Goal: Transaction & Acquisition: Purchase product/service

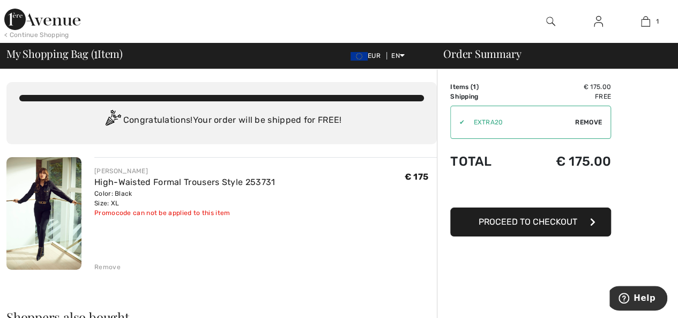
click at [583, 119] on span "Remove" at bounding box center [588, 122] width 27 height 10
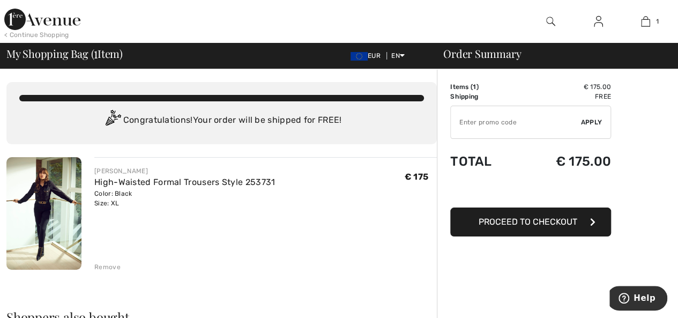
click at [478, 124] on input "TEXT" at bounding box center [516, 122] width 130 height 32
type input "EXTRA20"
click at [591, 119] on span "Apply" at bounding box center [591, 122] width 21 height 10
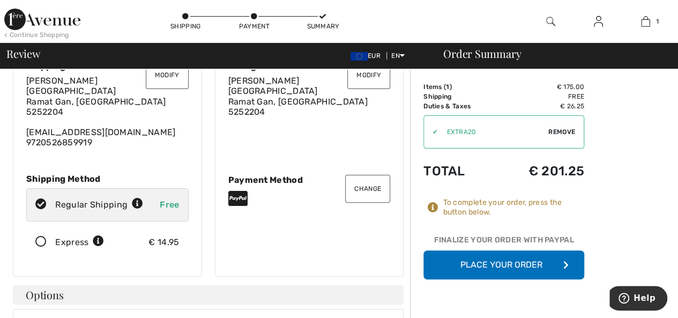
scroll to position [107, 0]
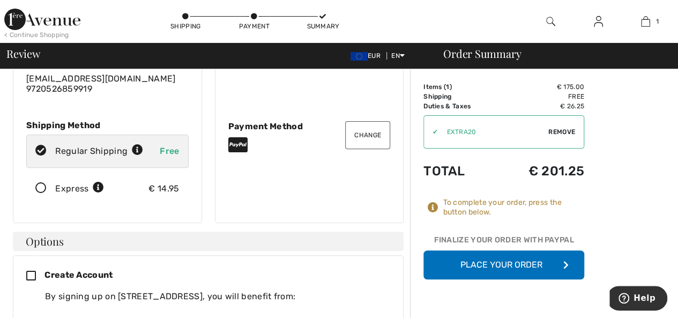
click at [474, 261] on button "Place Your Order" at bounding box center [503, 264] width 161 height 29
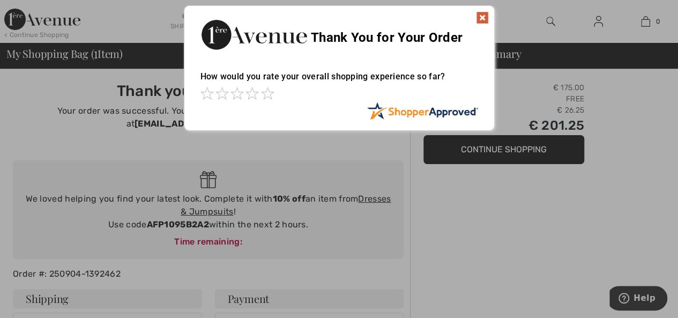
click at [483, 19] on img at bounding box center [482, 17] width 13 height 13
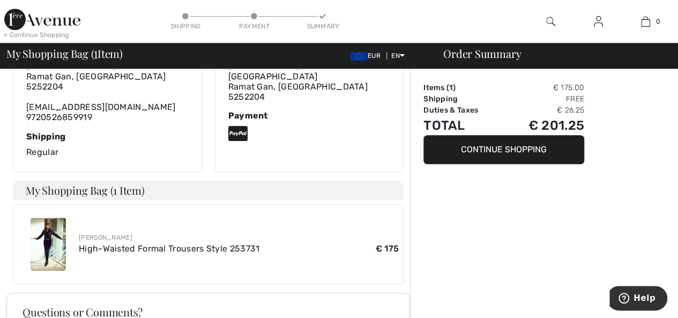
scroll to position [333, 0]
